Goal: Information Seeking & Learning: Learn about a topic

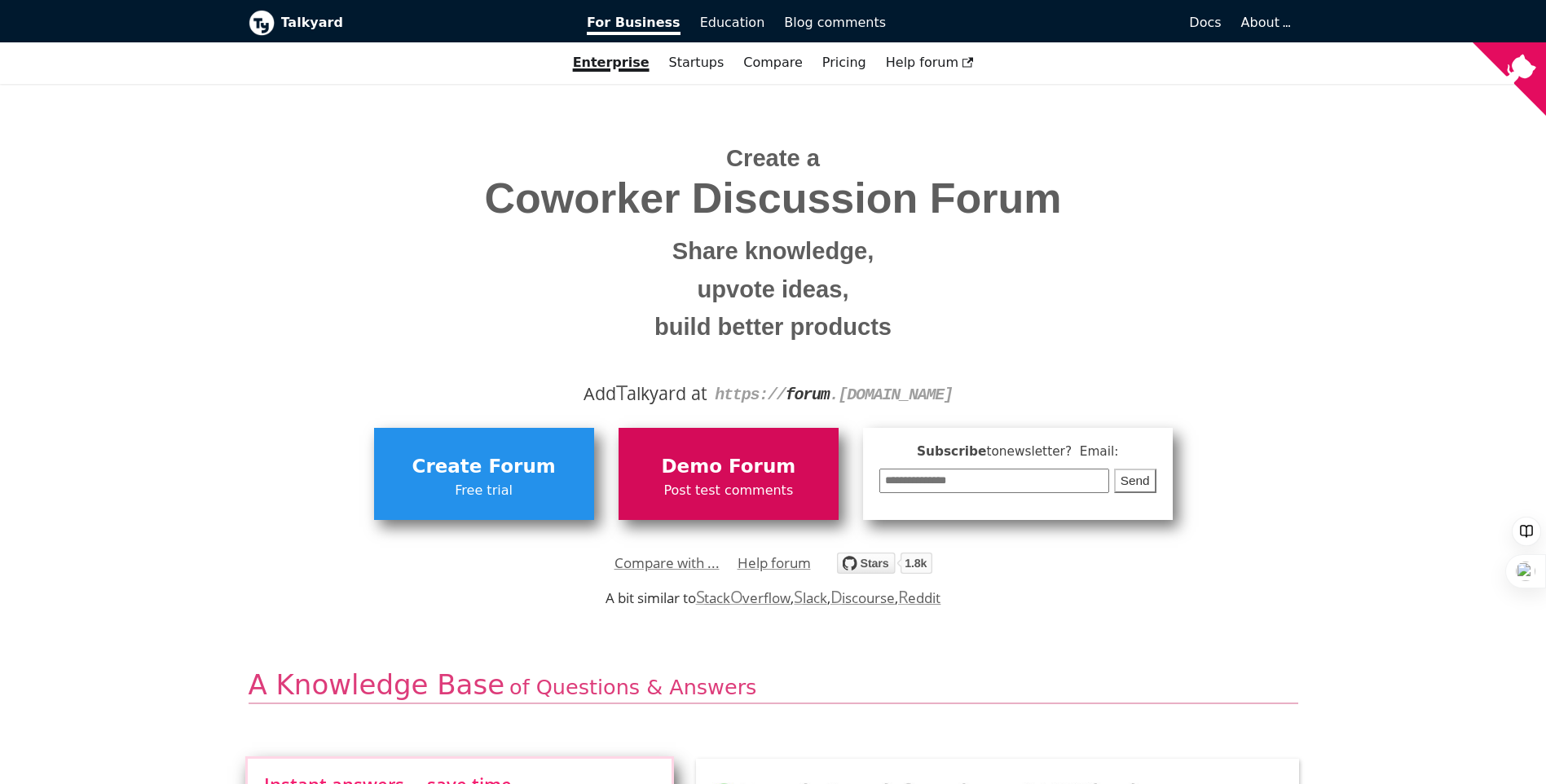
click at [747, 493] on span "Post test comments" at bounding box center [729, 491] width 204 height 21
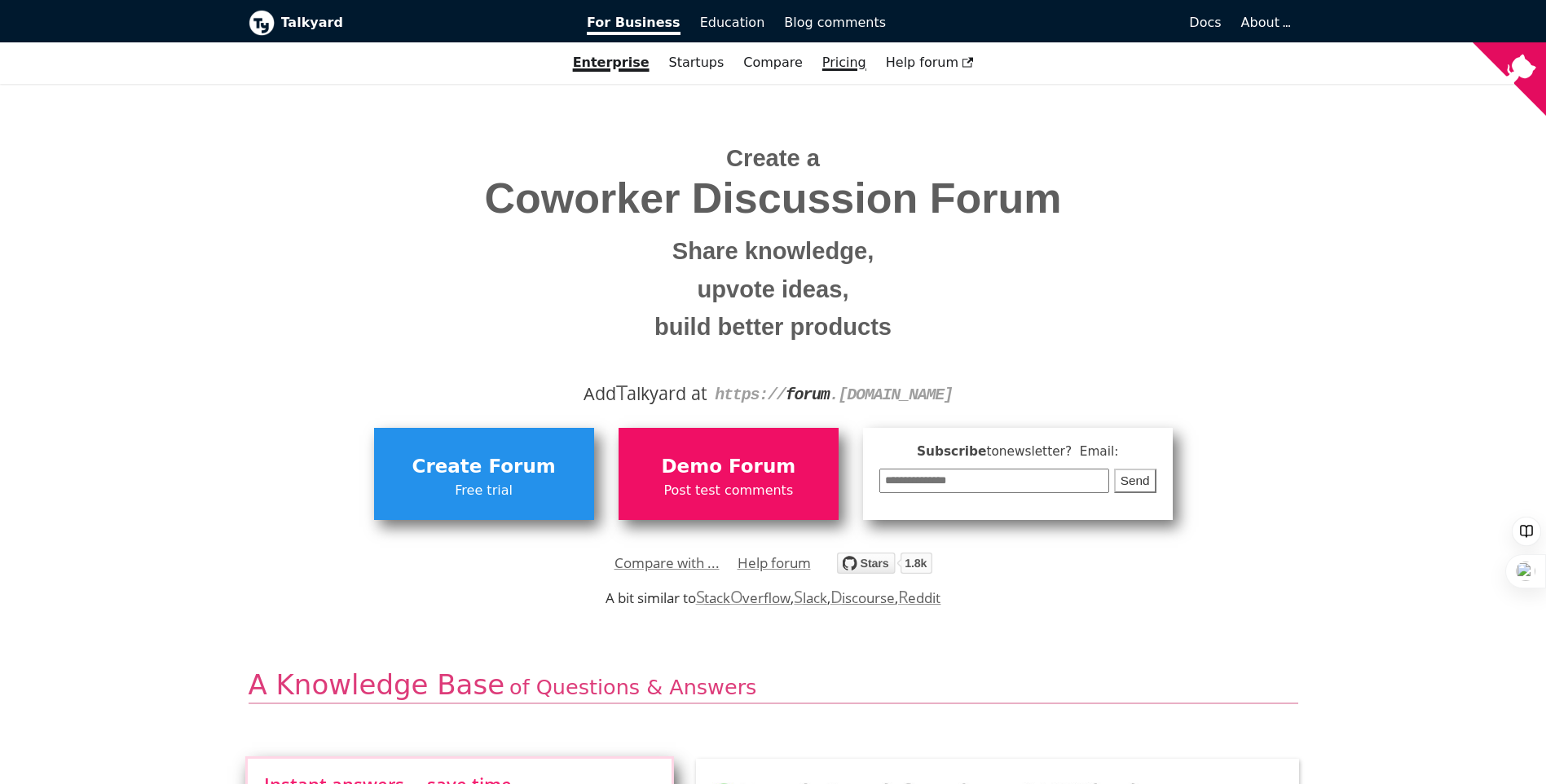
click at [836, 66] on link "Pricing" at bounding box center [845, 63] width 63 height 28
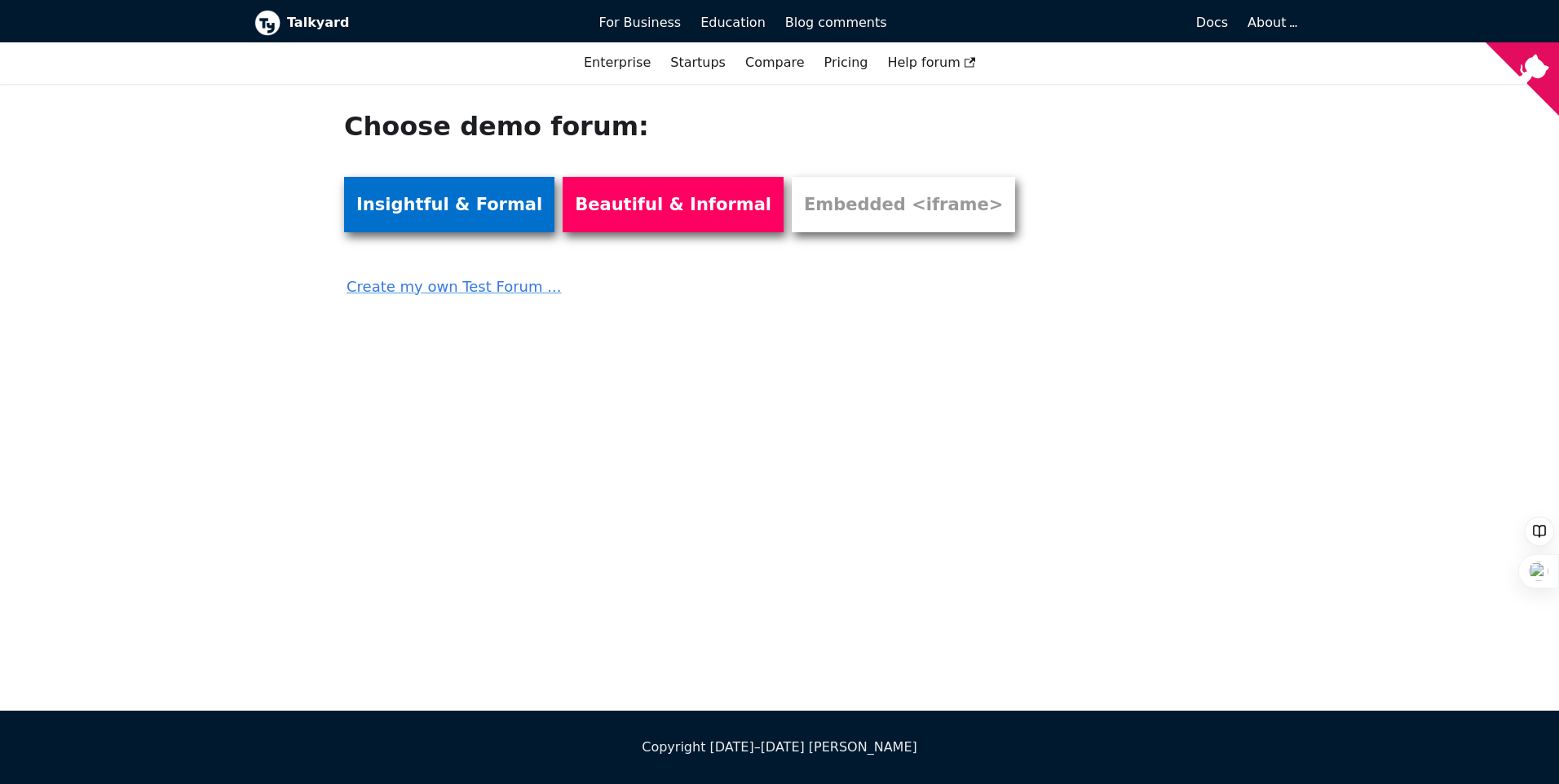
click at [497, 215] on link "Insightful & Formal" at bounding box center [449, 205] width 211 height 56
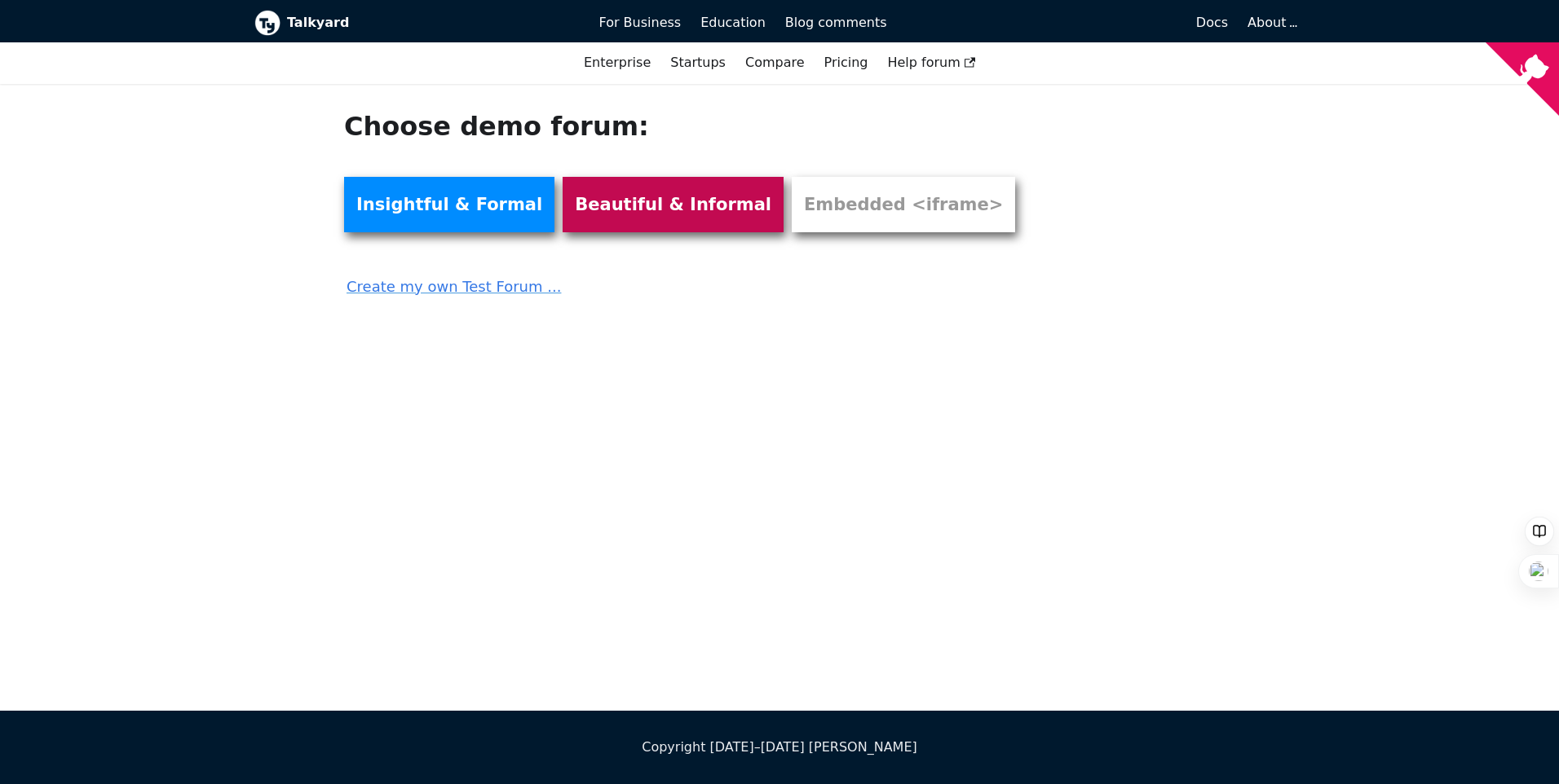
click at [618, 220] on link "Beautiful & Informal" at bounding box center [674, 205] width 221 height 56
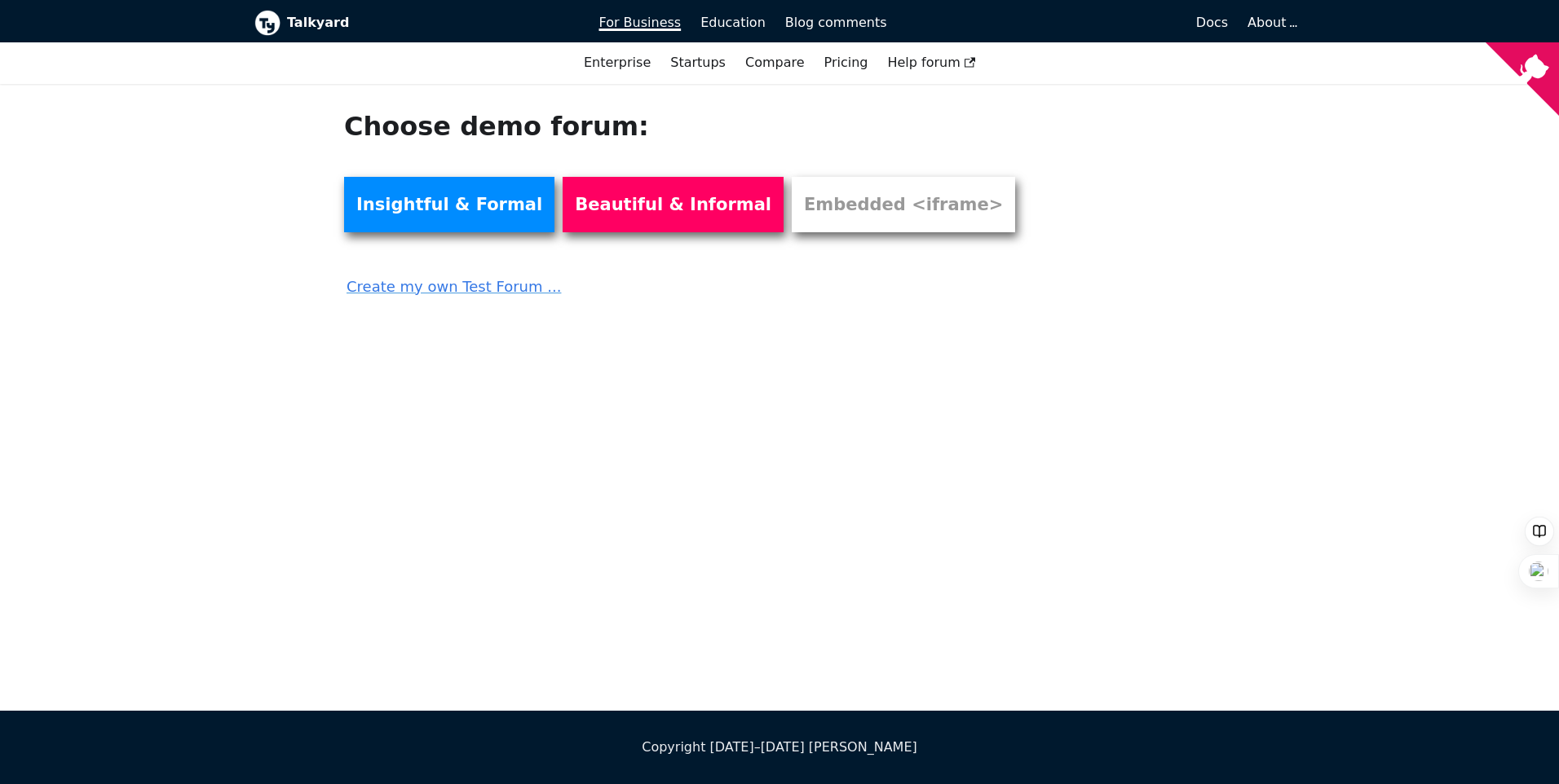
click at [660, 24] on span "For Business" at bounding box center [641, 22] width 83 height 15
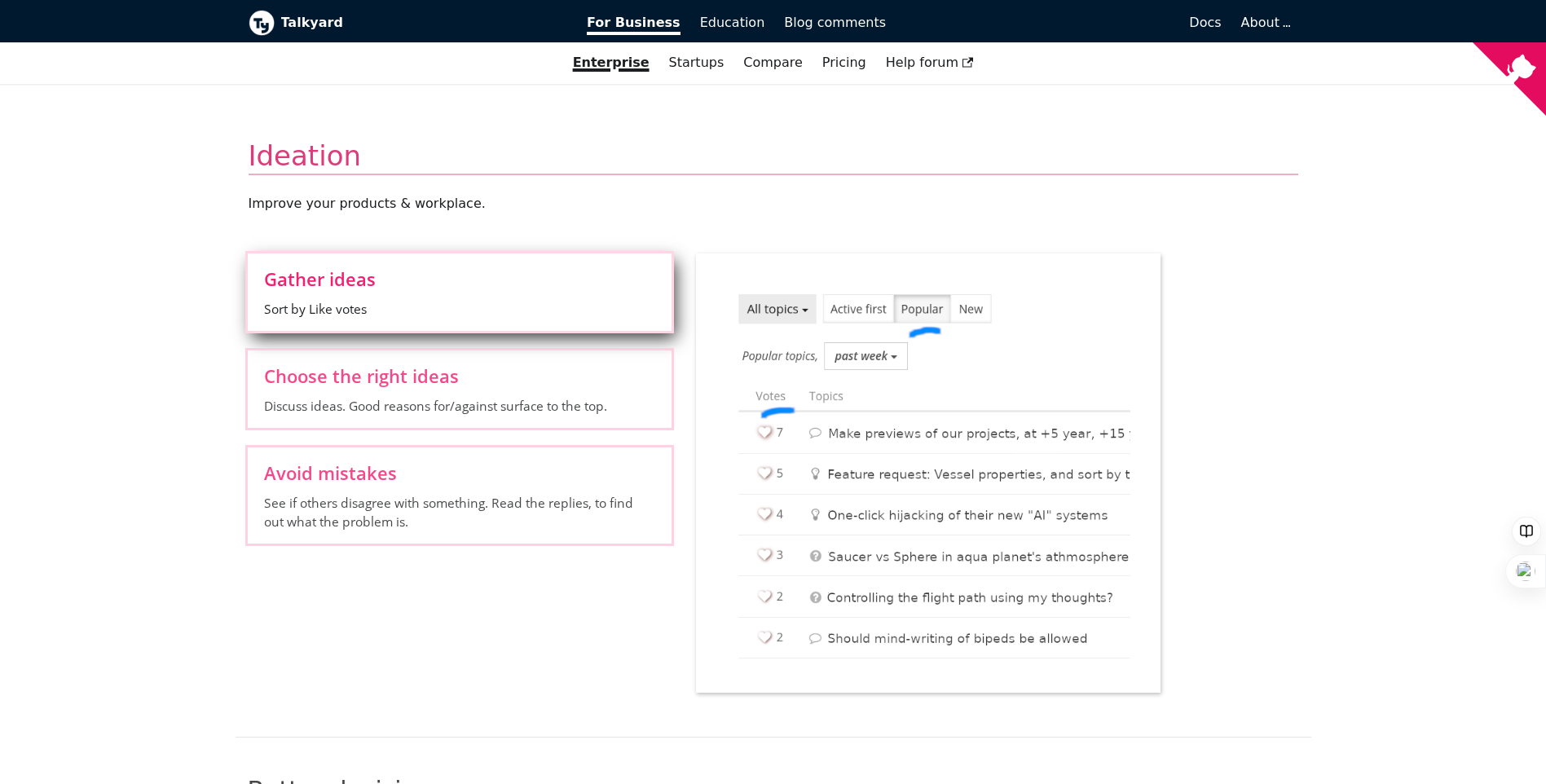
scroll to position [1399, 0]
click at [549, 368] on span "Choose the right ideas" at bounding box center [459, 374] width 392 height 18
click at [0, 0] on input "Choose the right ideas Discuss ideas. Good reasons for/against surface to the t…" at bounding box center [0, 0] width 0 height 0
click at [520, 473] on span "Avoid mistakes" at bounding box center [459, 471] width 392 height 18
click at [0, 0] on input "Avoid mistakes See if others disagree with something. Read the replies, to find…" at bounding box center [0, 0] width 0 height 0
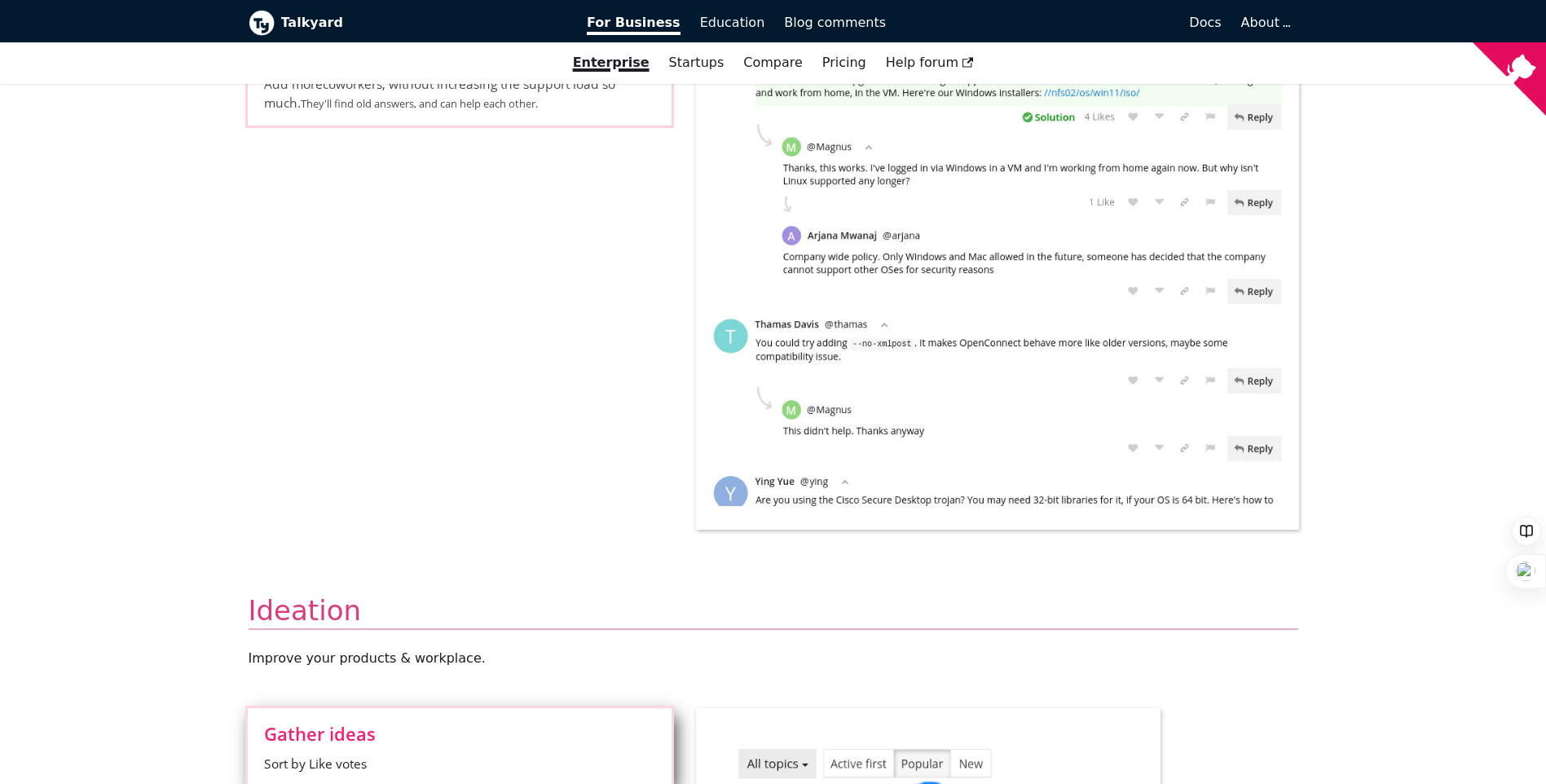
scroll to position [910, 0]
